Goal: Transaction & Acquisition: Register for event/course

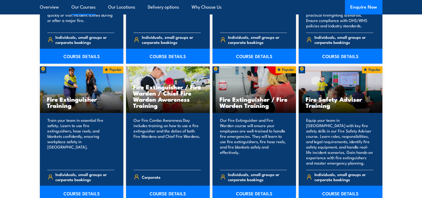
scroll to position [535, 0]
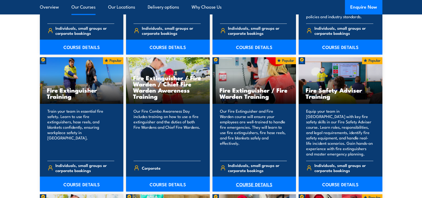
click at [257, 184] on link "COURSE DETAILS" at bounding box center [254, 183] width 84 height 15
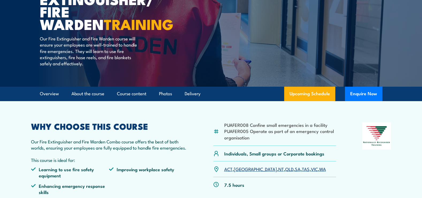
scroll to position [80, 0]
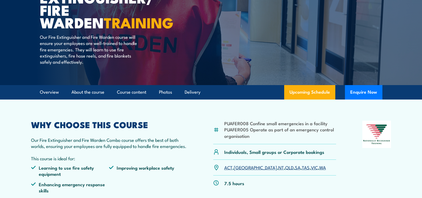
click at [311, 165] on link "VIC" at bounding box center [314, 167] width 7 height 6
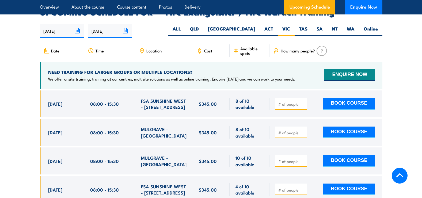
click at [284, 130] on input "number" at bounding box center [291, 132] width 27 height 5
type input "3"
click at [329, 126] on button "BOOK COURSE" at bounding box center [349, 132] width 52 height 12
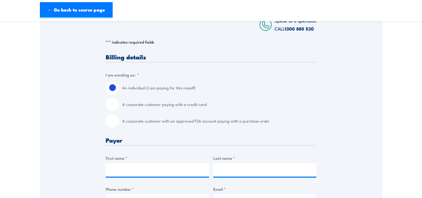
scroll to position [107, 0]
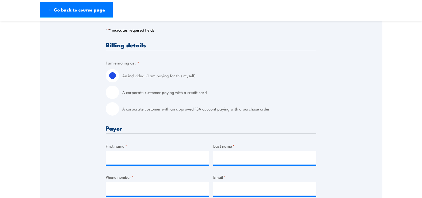
click at [113, 110] on input "A corporate customer with an approved FSA account paying with a purchase order" at bounding box center [112, 108] width 13 height 13
radio input "true"
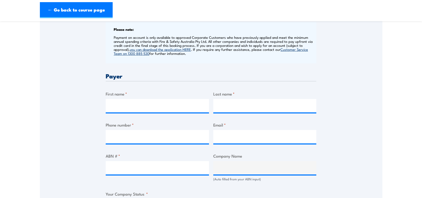
scroll to position [214, 0]
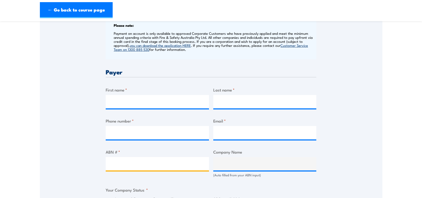
click at [129, 164] on input "ABN # *" at bounding box center [157, 163] width 103 height 13
type input "41630027632"
type input "THE TRUSTEE FOR CHIRNSIDE CENTA NO 2 TRUST"
radio input "true"
type input "41630027632"
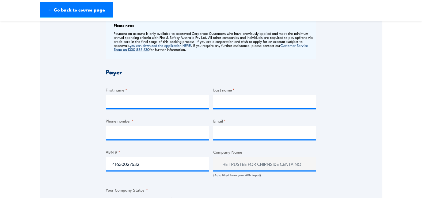
click at [76, 165] on div "Speak to a specialist CALL [PHONE_NUMBER] CALL [PHONE_NUMBER] " * " indicates r…" at bounding box center [211, 174] width 342 height 590
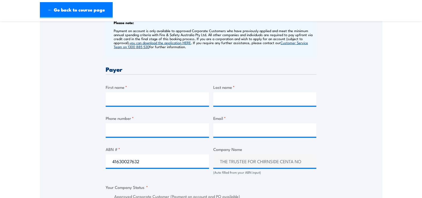
scroll to position [160, 0]
